Goal: Information Seeking & Learning: Understand process/instructions

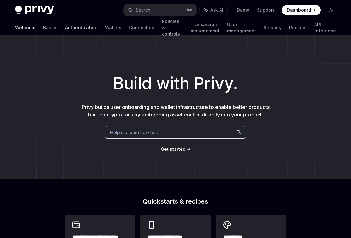
click at [65, 26] on link "Authentication" at bounding box center [81, 27] width 32 height 15
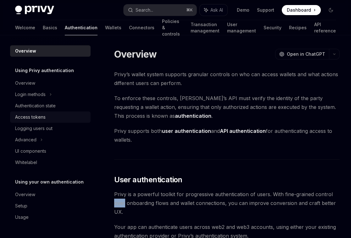
click at [50, 113] on div "Access tokens" at bounding box center [51, 117] width 72 height 8
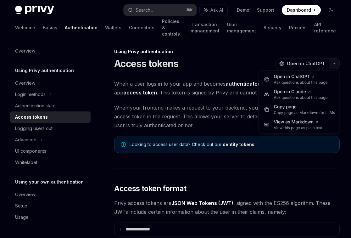
click at [338, 64] on icon "button" at bounding box center [334, 63] width 8 height 3
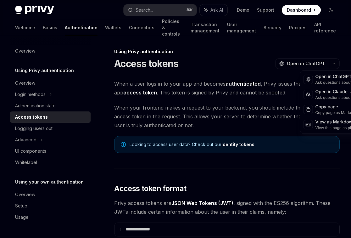
type textarea "*"
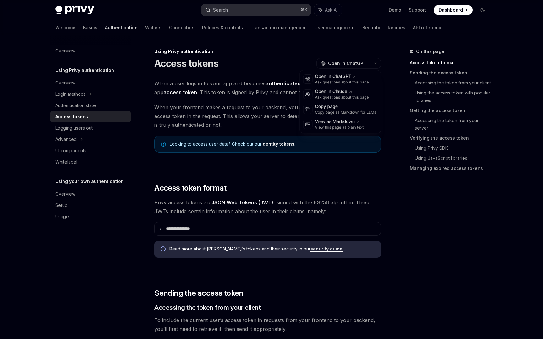
click at [243, 4] on button "Search... ⌘ K" at bounding box center [256, 9] width 110 height 11
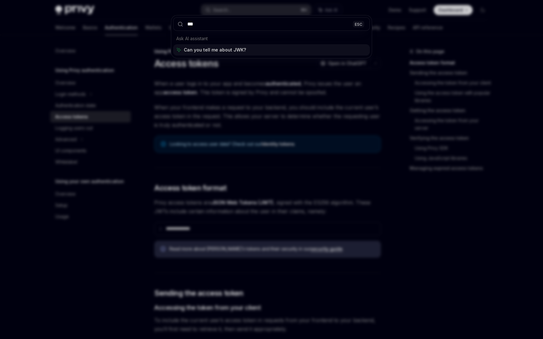
type input "****"
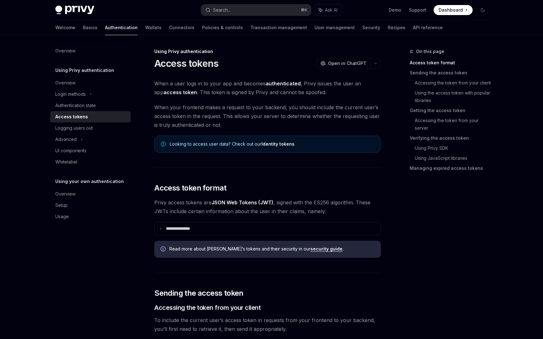
type textarea "*"
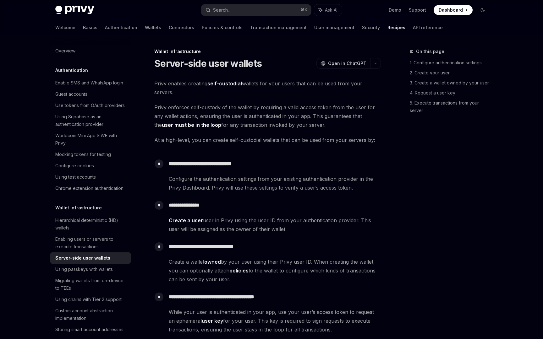
scroll to position [366, 0]
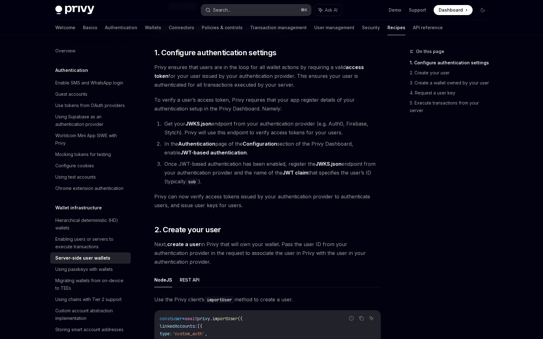
click at [265, 17] on div "Privy Docs home page Search... ⌘ K Ask AI Demo Support Dashboard Dashboard Sear…" at bounding box center [271, 10] width 432 height 20
click at [269, 9] on button "Search... ⌘ K" at bounding box center [256, 9] width 110 height 11
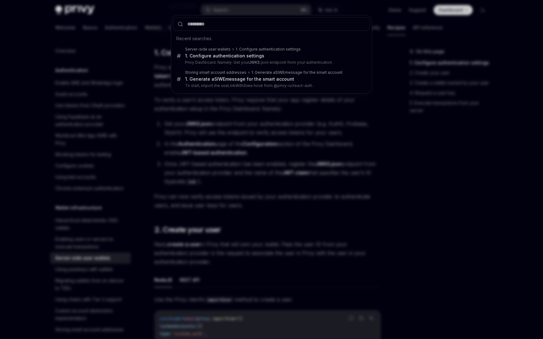
click at [272, 10] on div "Recent searches Server-side user wallets 1. Configure authentication settings 1…" at bounding box center [271, 169] width 543 height 339
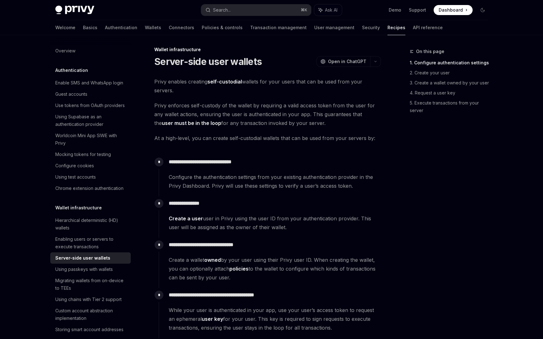
scroll to position [0, 0]
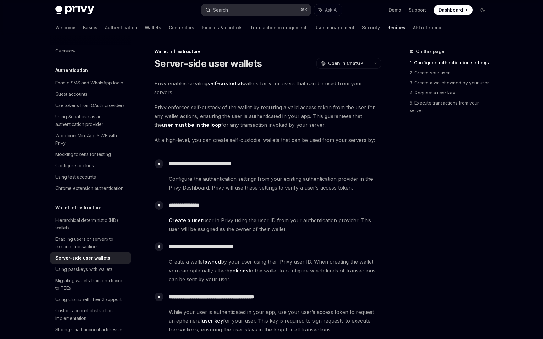
click at [240, 6] on button "Search... ⌘ K" at bounding box center [256, 9] width 110 height 11
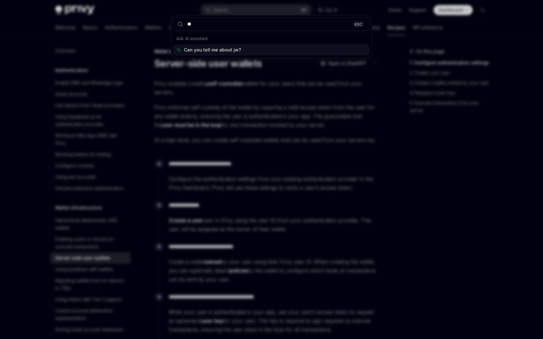
type input "***"
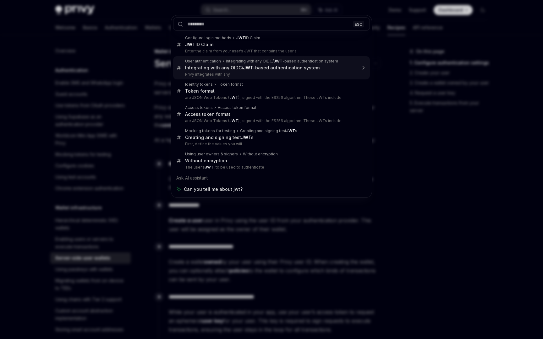
type textarea "*"
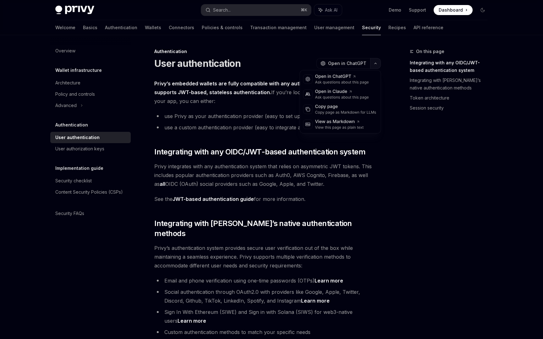
click at [338, 64] on icon "button" at bounding box center [376, 63] width 8 height 3
drag, startPoint x: 349, startPoint y: 108, endPoint x: 355, endPoint y: 109, distance: 5.7
click at [338, 109] on div "Copy page" at bounding box center [345, 107] width 61 height 6
